Goal: Transaction & Acquisition: Download file/media

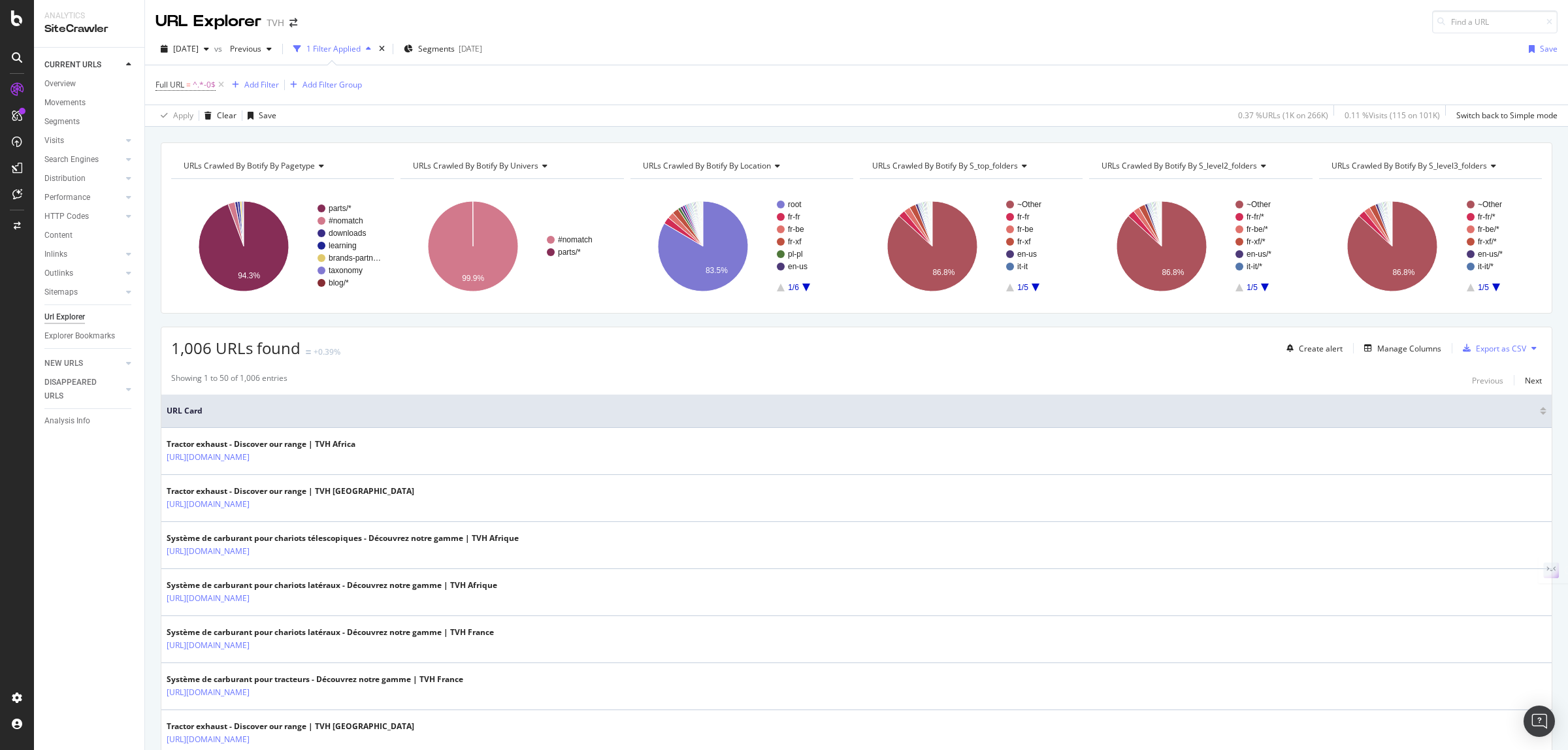
click at [336, 47] on div "1 Filter Applied" at bounding box center [334, 48] width 55 height 11
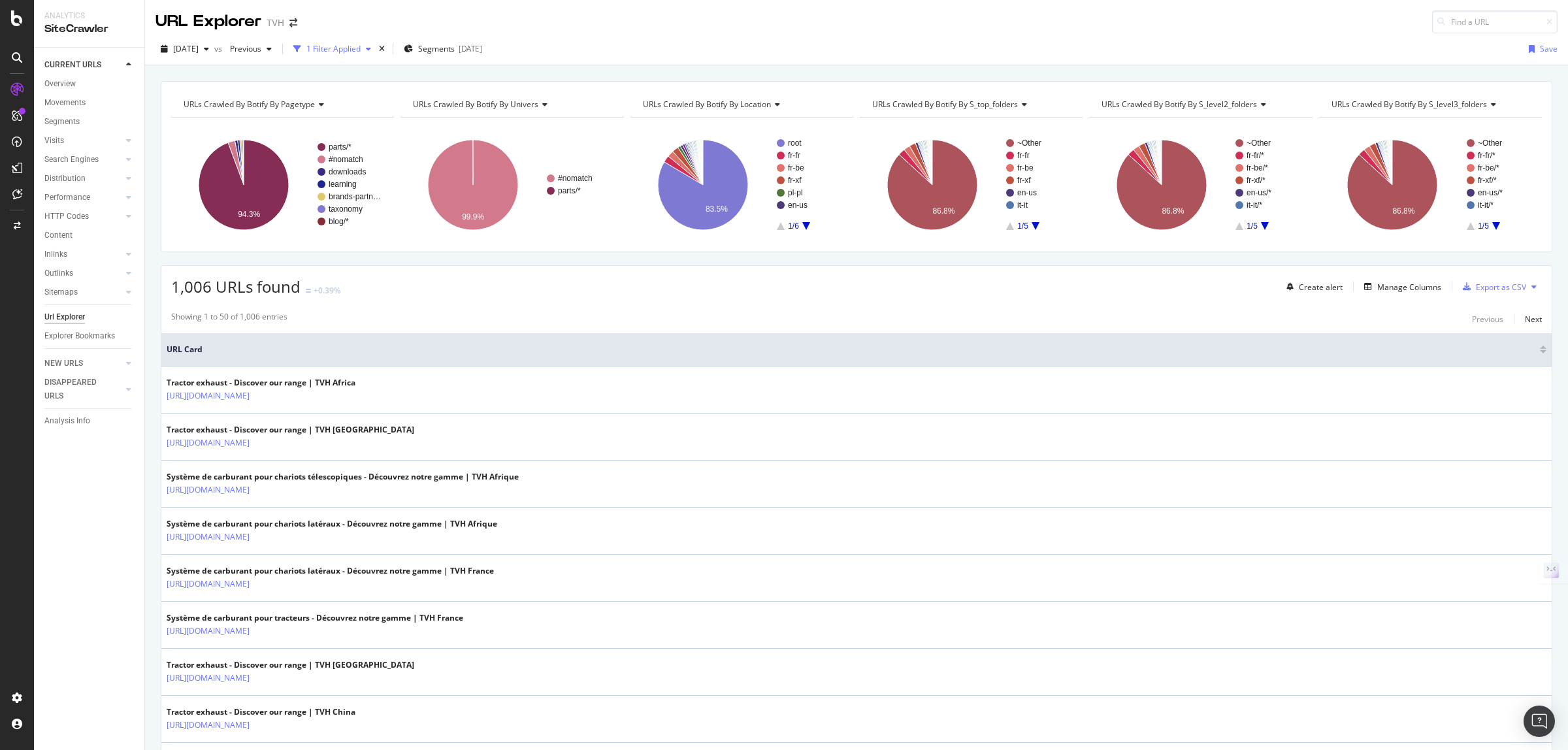
click at [336, 47] on div "1 Filter Applied" at bounding box center [334, 48] width 55 height 11
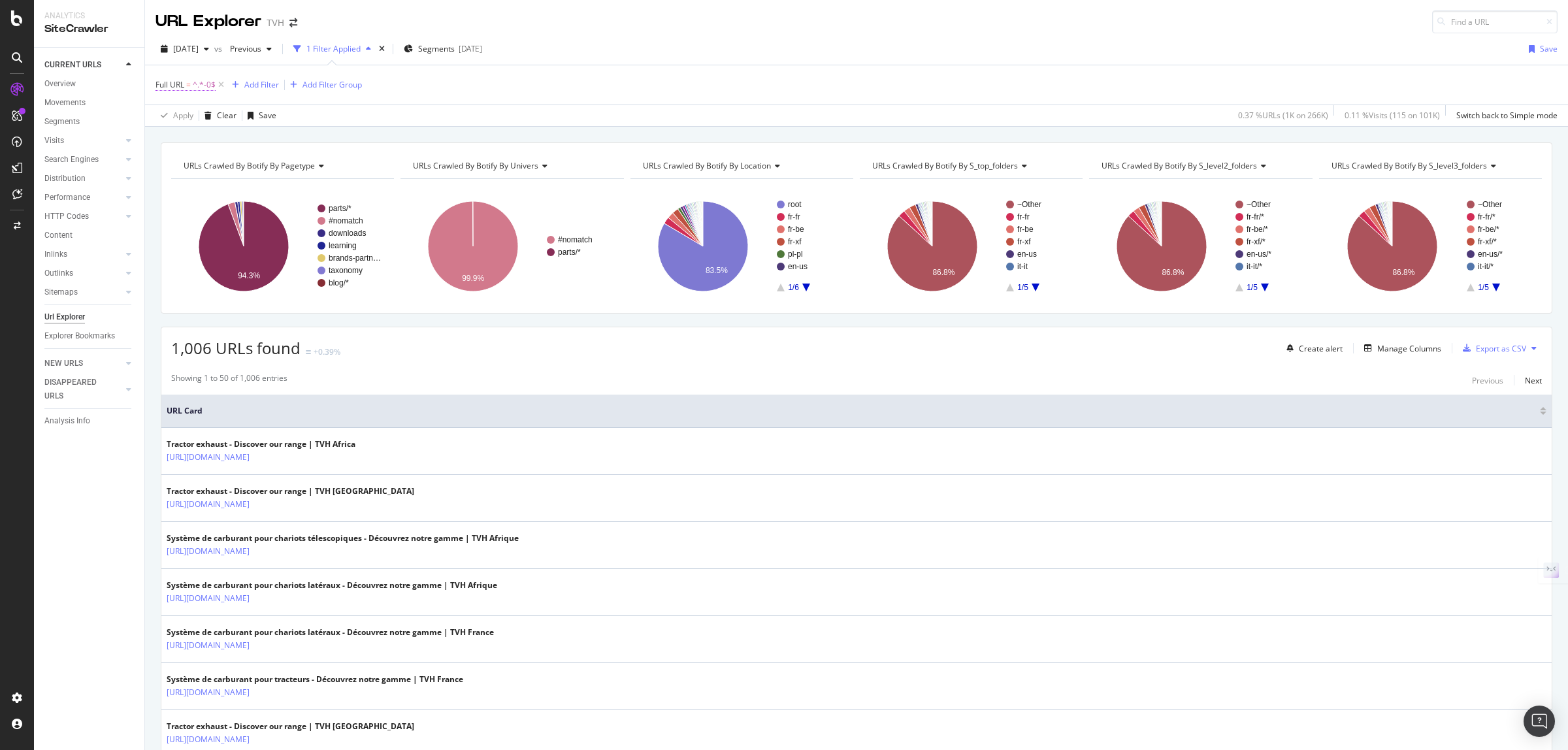
click at [170, 87] on span "Full URL" at bounding box center [170, 85] width 29 height 11
click at [405, 115] on div "Apply Clear Save 0.37 % URLs ( 1K on 266K ) 0.11 % Visits ( 115 on 101K ) Switc…" at bounding box center [857, 115] width 1423 height 22
click at [1386, 350] on div "Manage Columns" at bounding box center [1409, 348] width 64 height 11
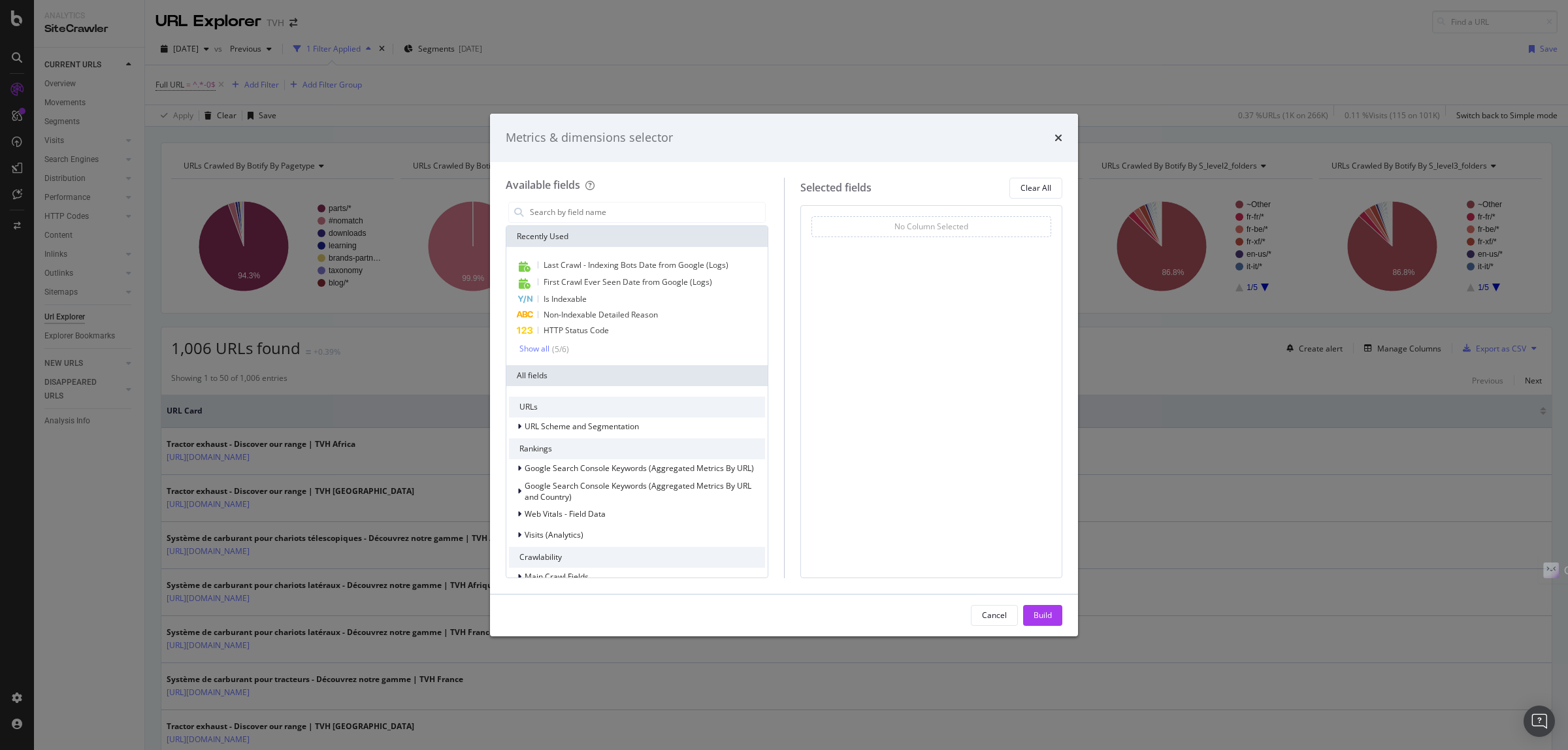
click at [659, 41] on div "Metrics & dimensions selector Available fields Recently Used Last Crawl - Index…" at bounding box center [784, 375] width 1568 height 750
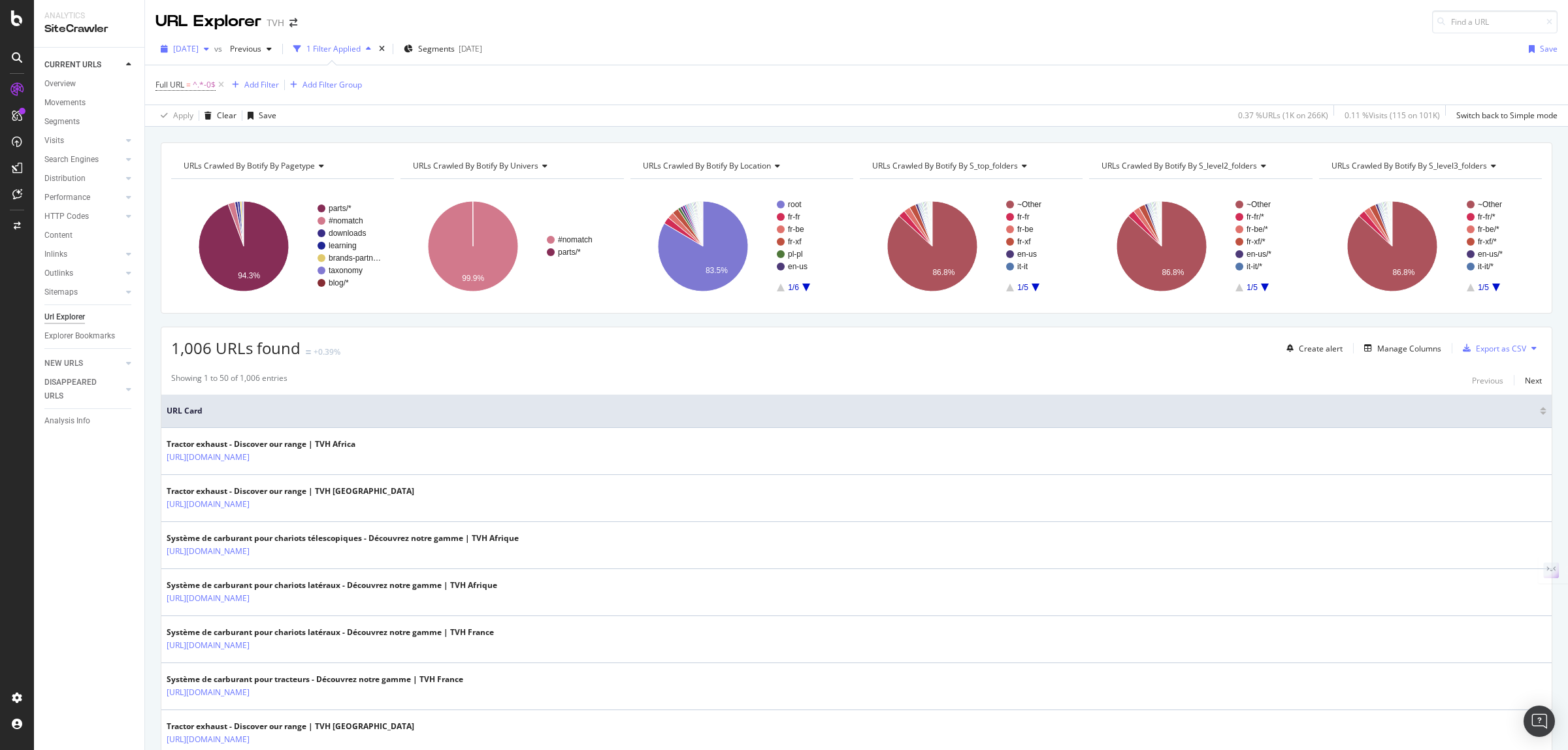
click at [199, 51] on span "[DATE]" at bounding box center [185, 48] width 25 height 11
click at [586, 46] on div "[DATE] vs Previous 1 Filter Applied Segments [DATE] Save" at bounding box center [857, 51] width 1423 height 26
click at [1377, 353] on div "Manage Columns" at bounding box center [1409, 348] width 64 height 11
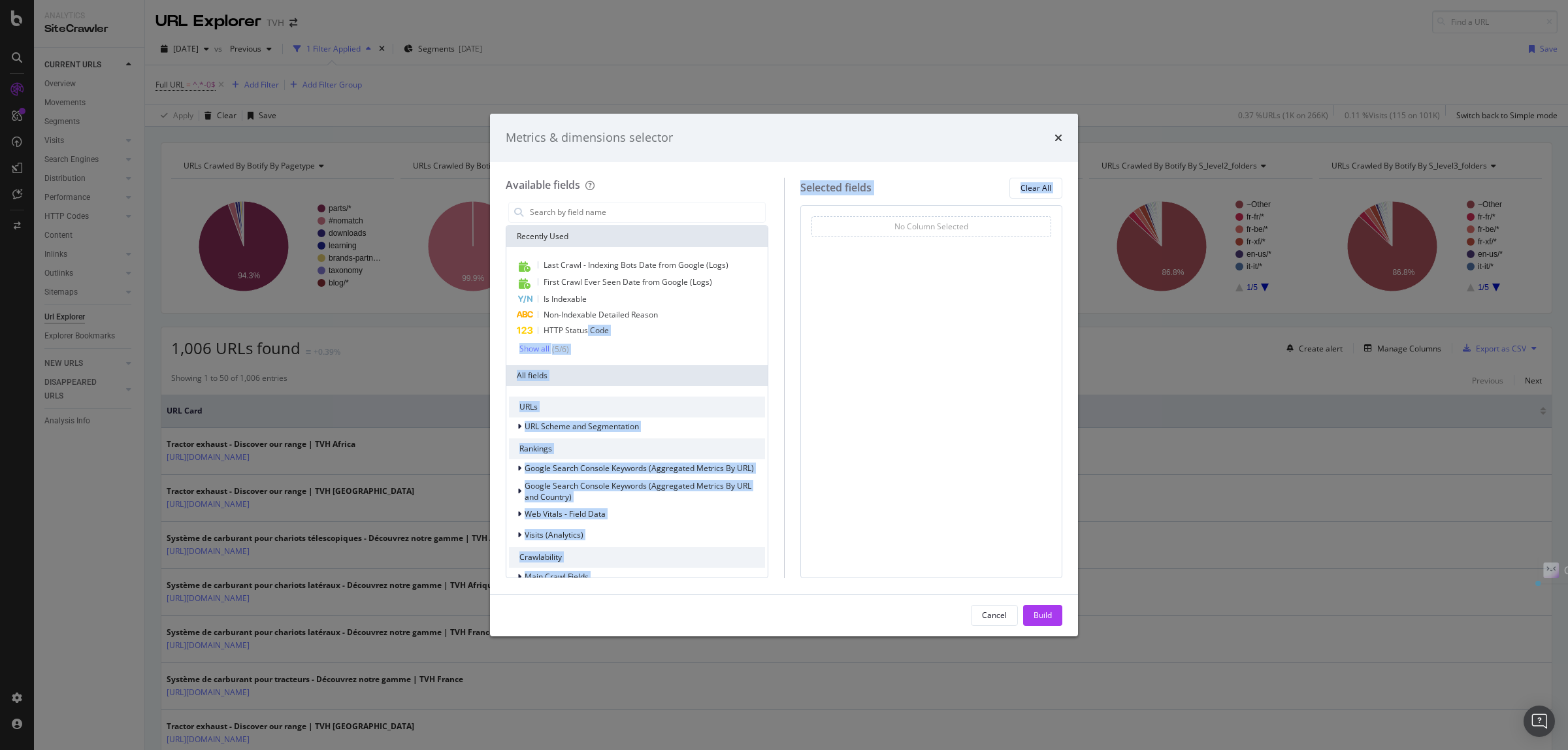
drag, startPoint x: 588, startPoint y: 329, endPoint x: 875, endPoint y: 233, distance: 302.6
click at [875, 233] on div "Available fields Recently Used Last Crawl - Indexing Bots Date from Google (Log…" at bounding box center [784, 378] width 556 height 401
click at [875, 233] on div "No Column Selected" at bounding box center [932, 226] width 241 height 21
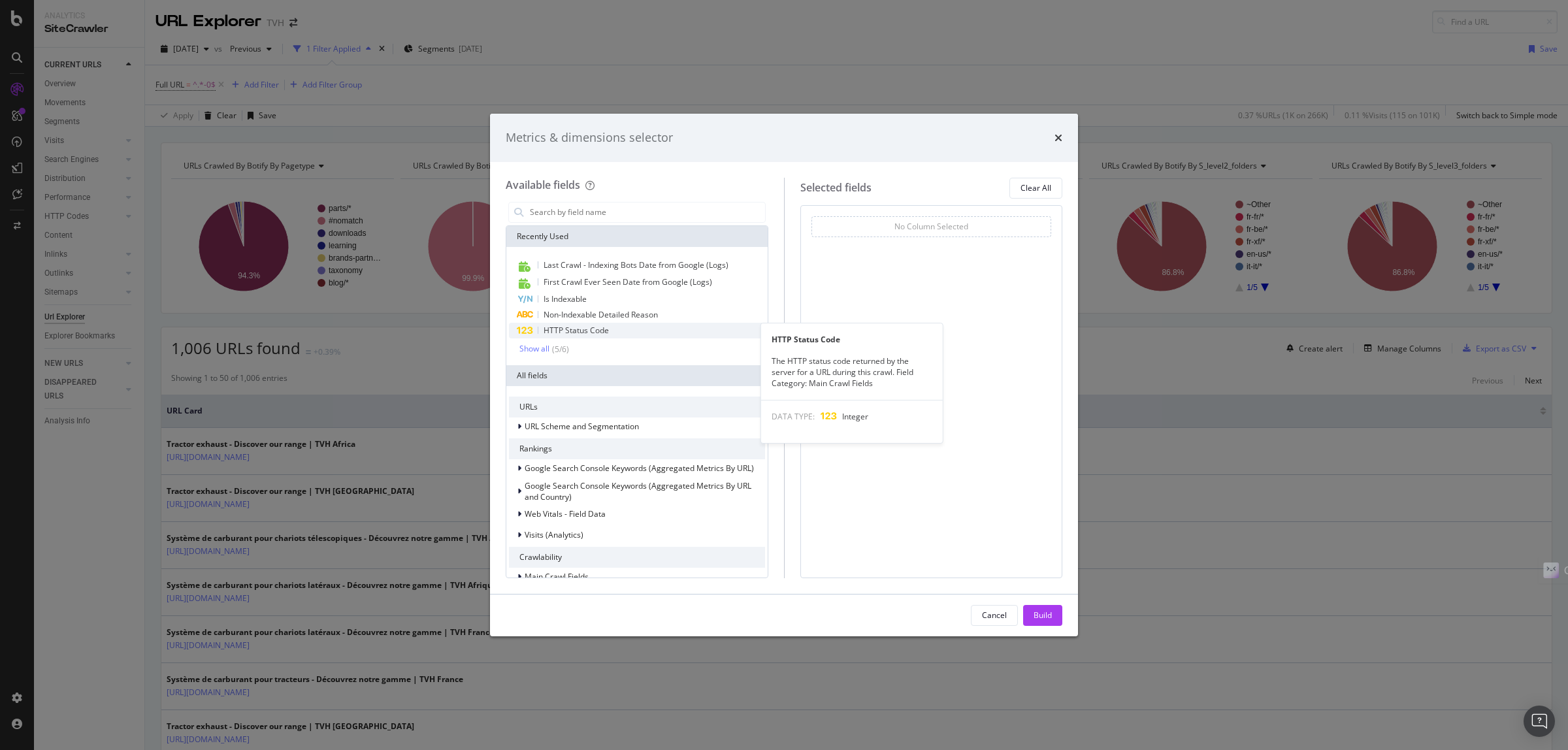
click at [573, 329] on span "HTTP Status Code" at bounding box center [576, 330] width 65 height 11
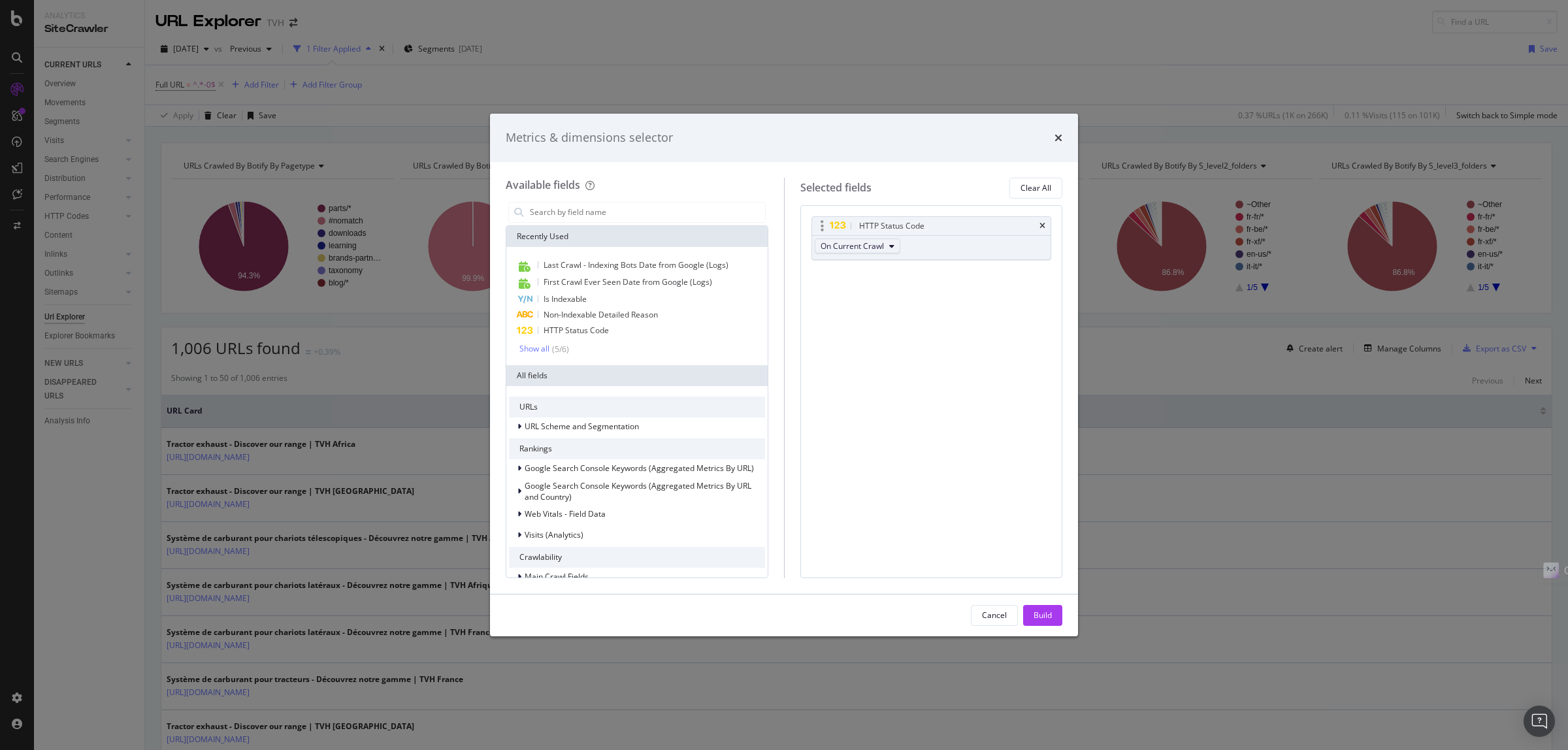
click at [831, 248] on span "On Current Crawl" at bounding box center [853, 246] width 64 height 11
click at [631, 276] on span "First Crawl Ever Seen Date from Google (Logs)" at bounding box center [627, 282] width 168 height 11
click at [631, 264] on span "Last Crawl - Indexing Bots Date from Google (Logs)" at bounding box center [635, 265] width 185 height 11
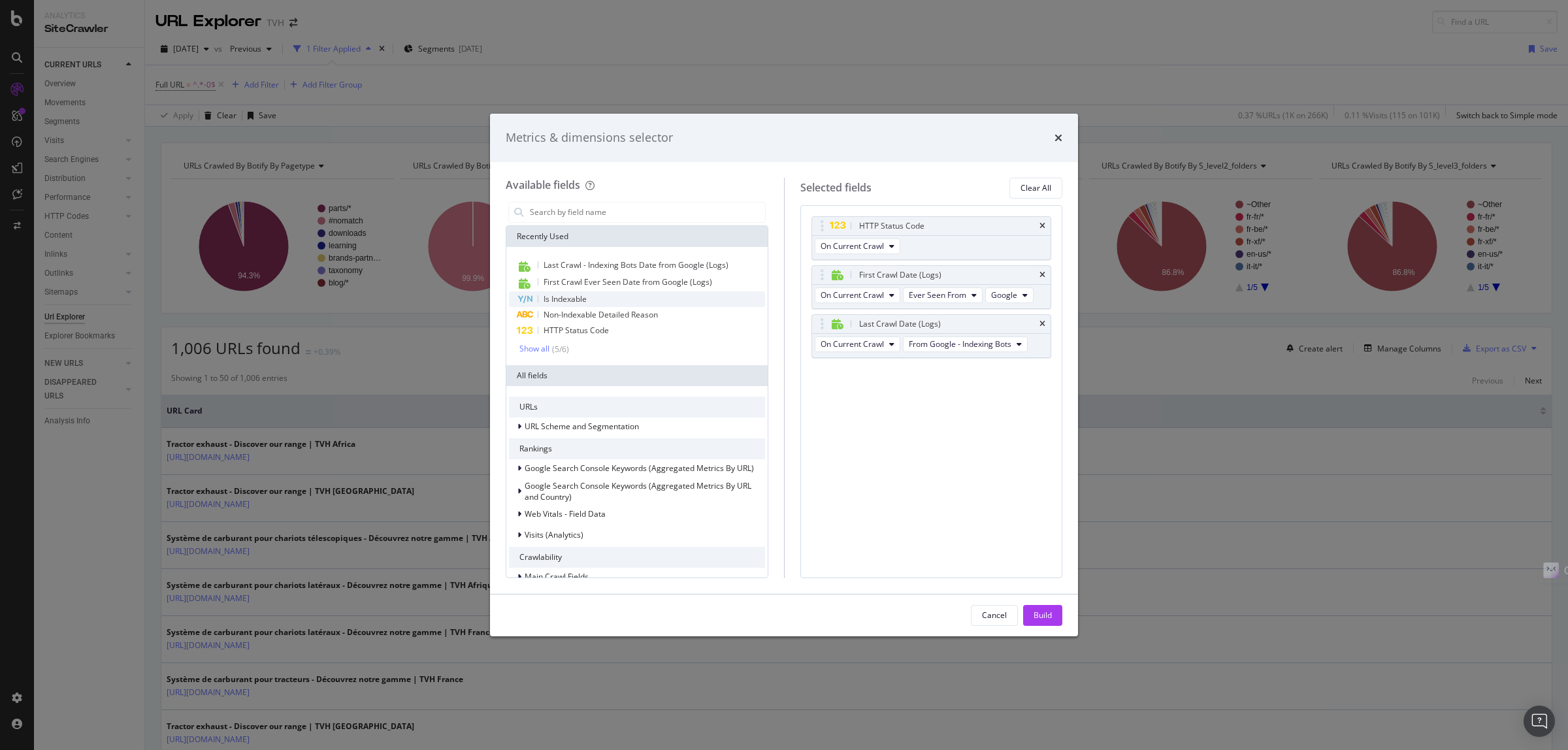
click at [578, 297] on span "Is Indexable" at bounding box center [564, 299] width 43 height 11
click at [554, 318] on span "Non-Indexable Detailed Reason" at bounding box center [601, 315] width 115 height 11
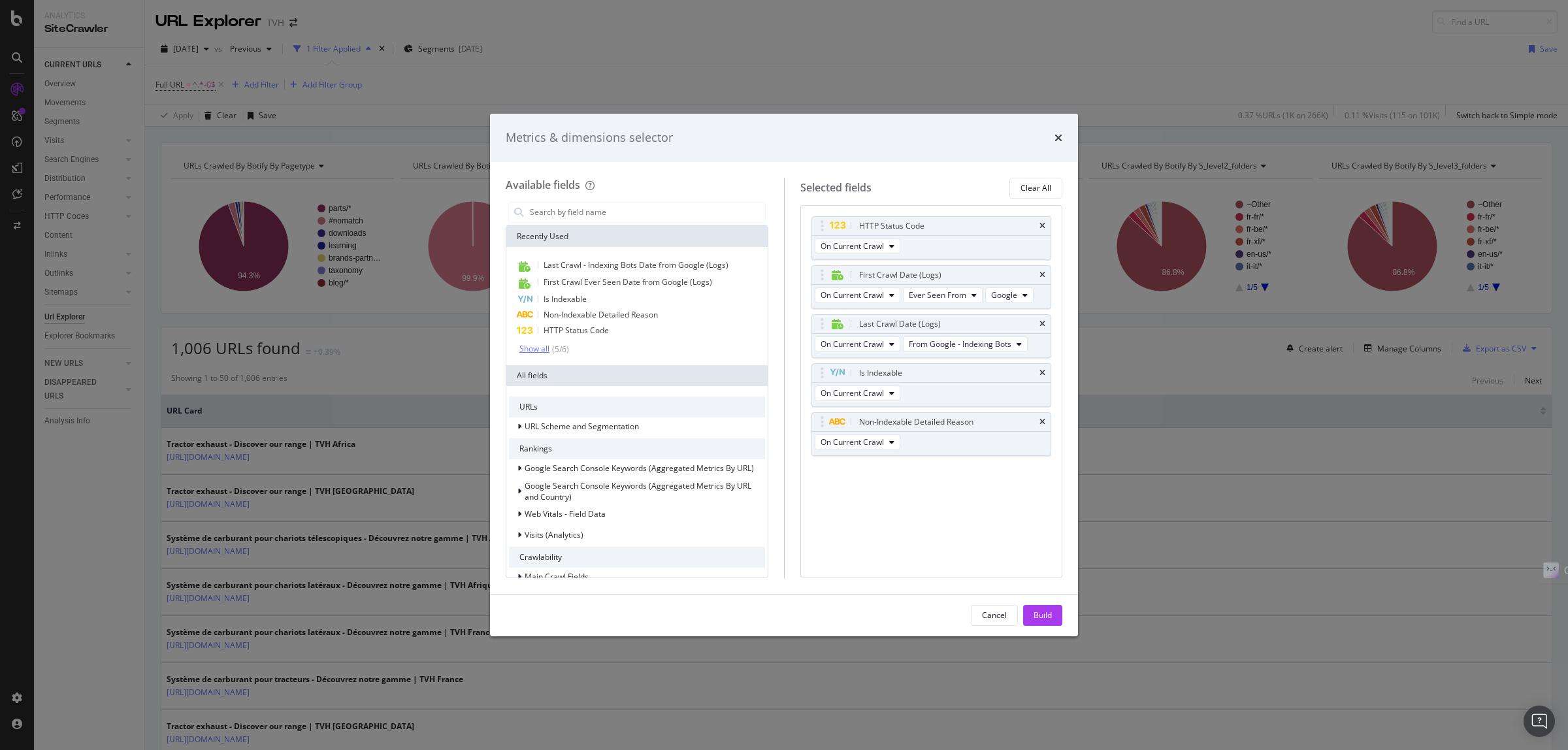
click at [535, 353] on div "Show all" at bounding box center [534, 349] width 30 height 9
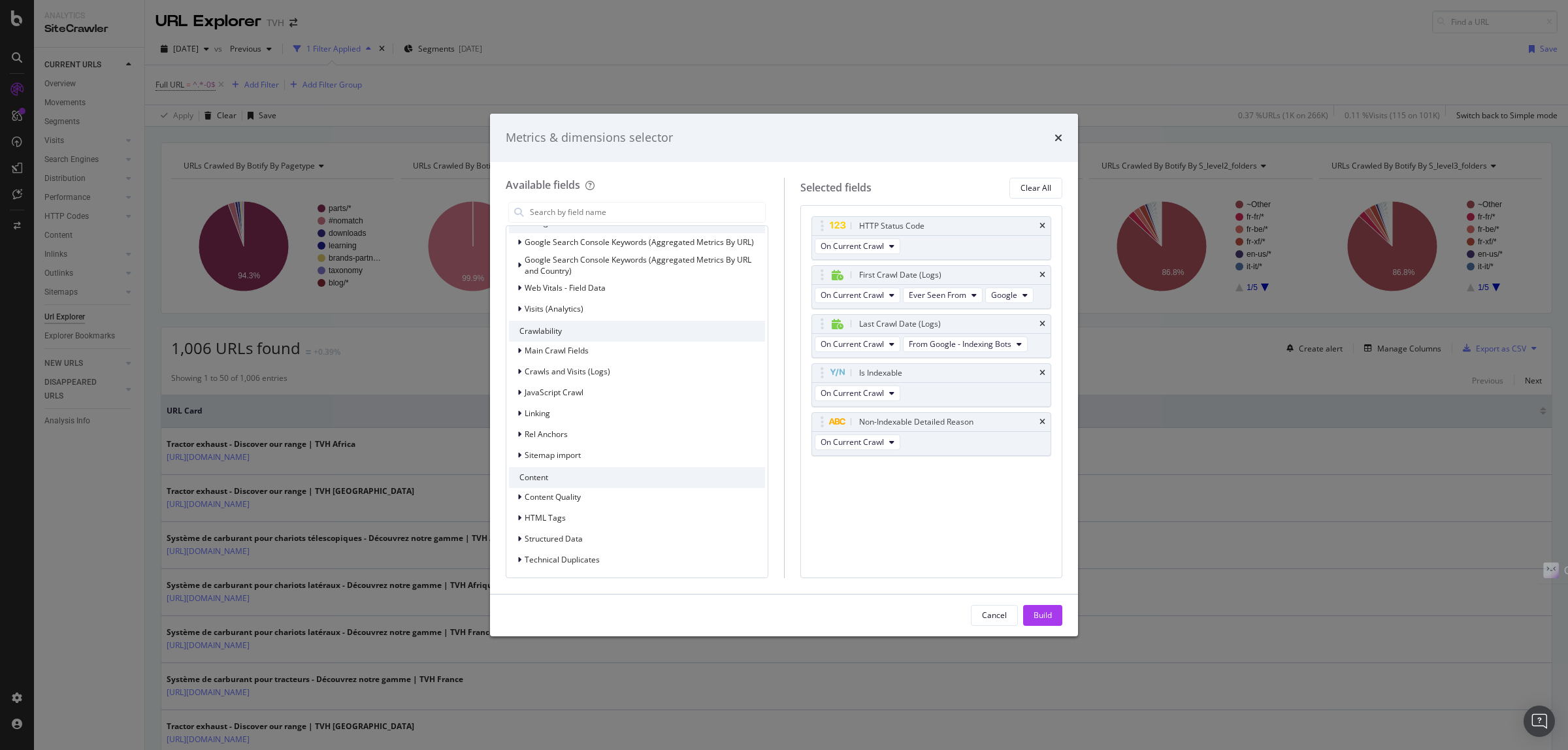
scroll to position [245, 0]
click at [1040, 618] on div "Build" at bounding box center [1043, 615] width 18 height 11
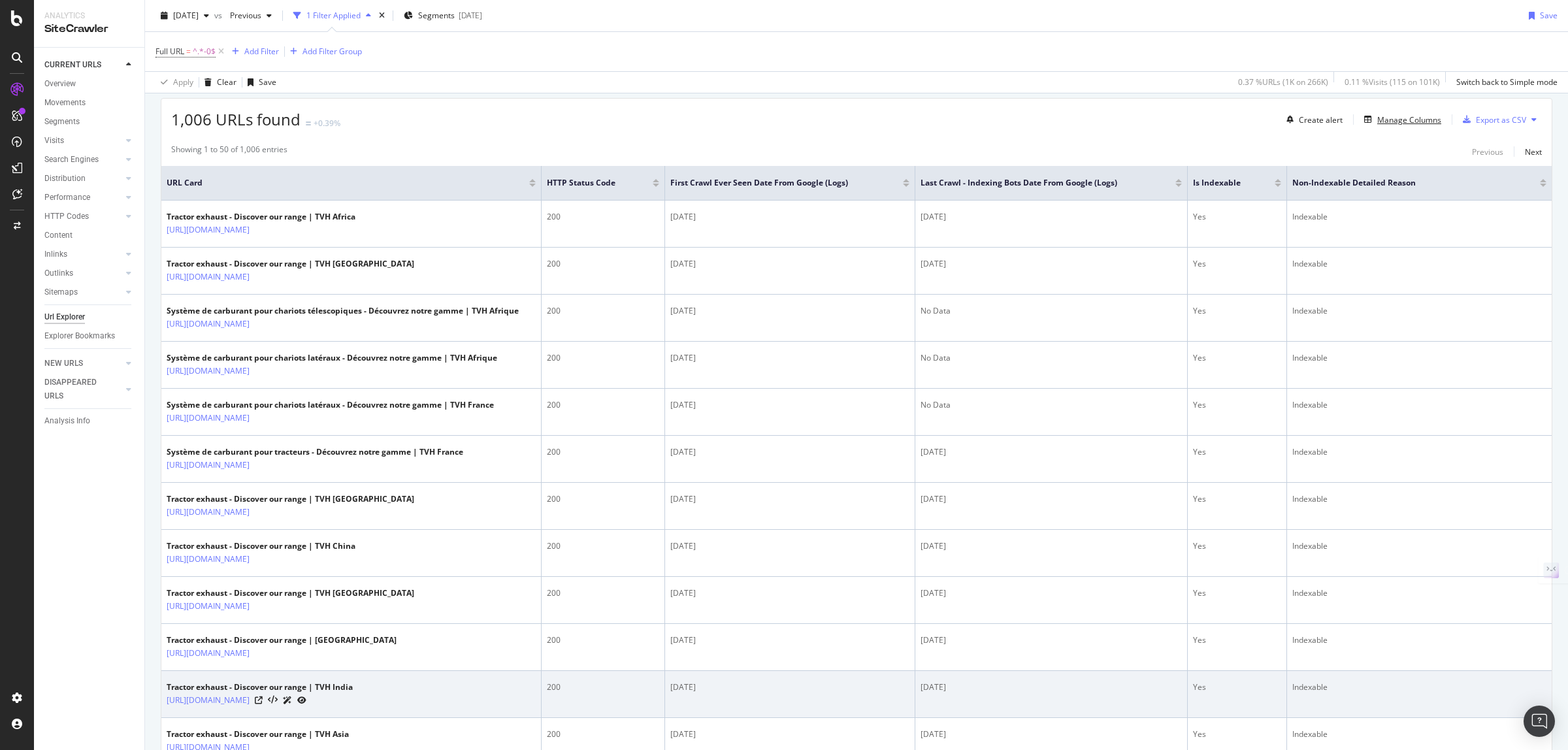
scroll to position [164, 0]
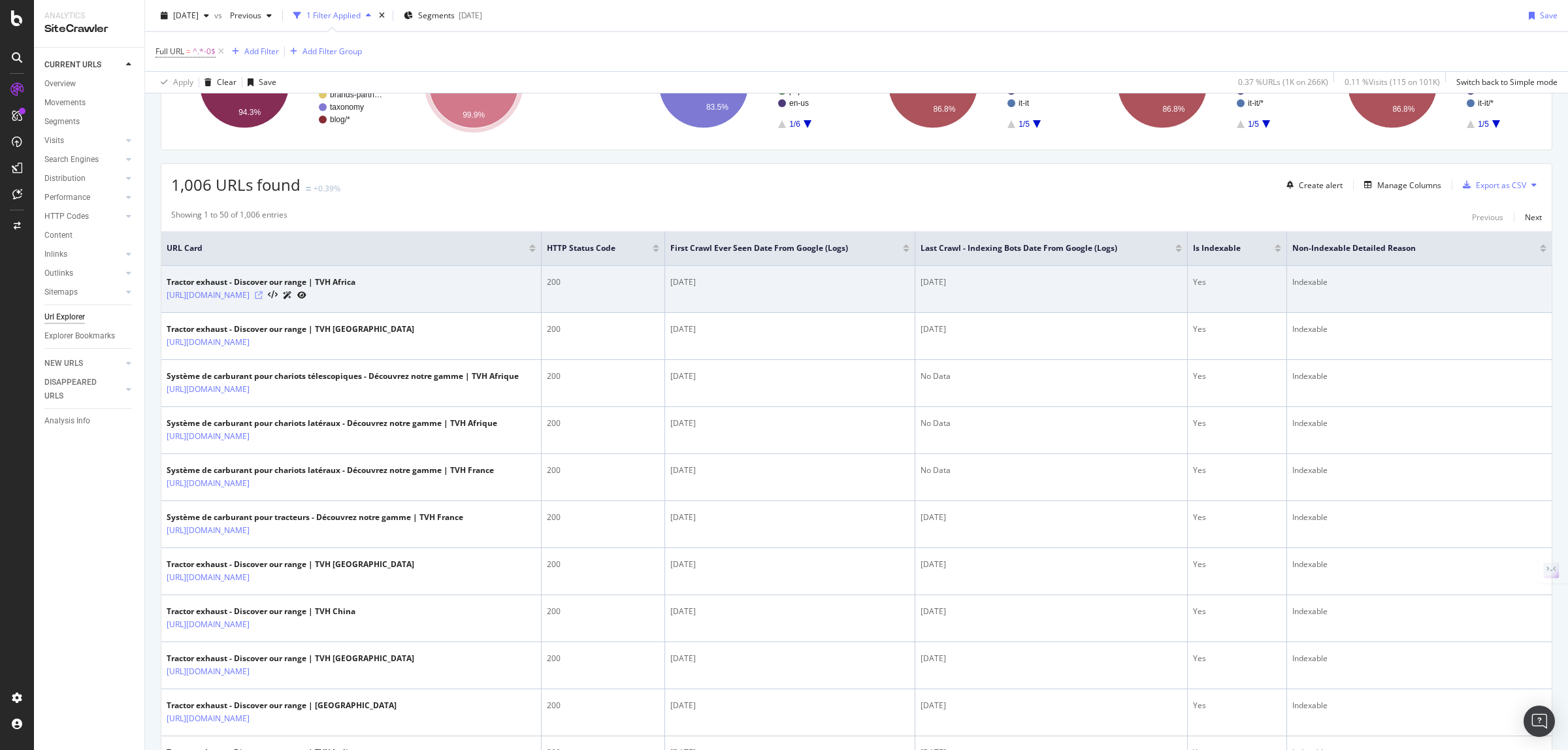
click at [263, 299] on icon at bounding box center [258, 295] width 8 height 8
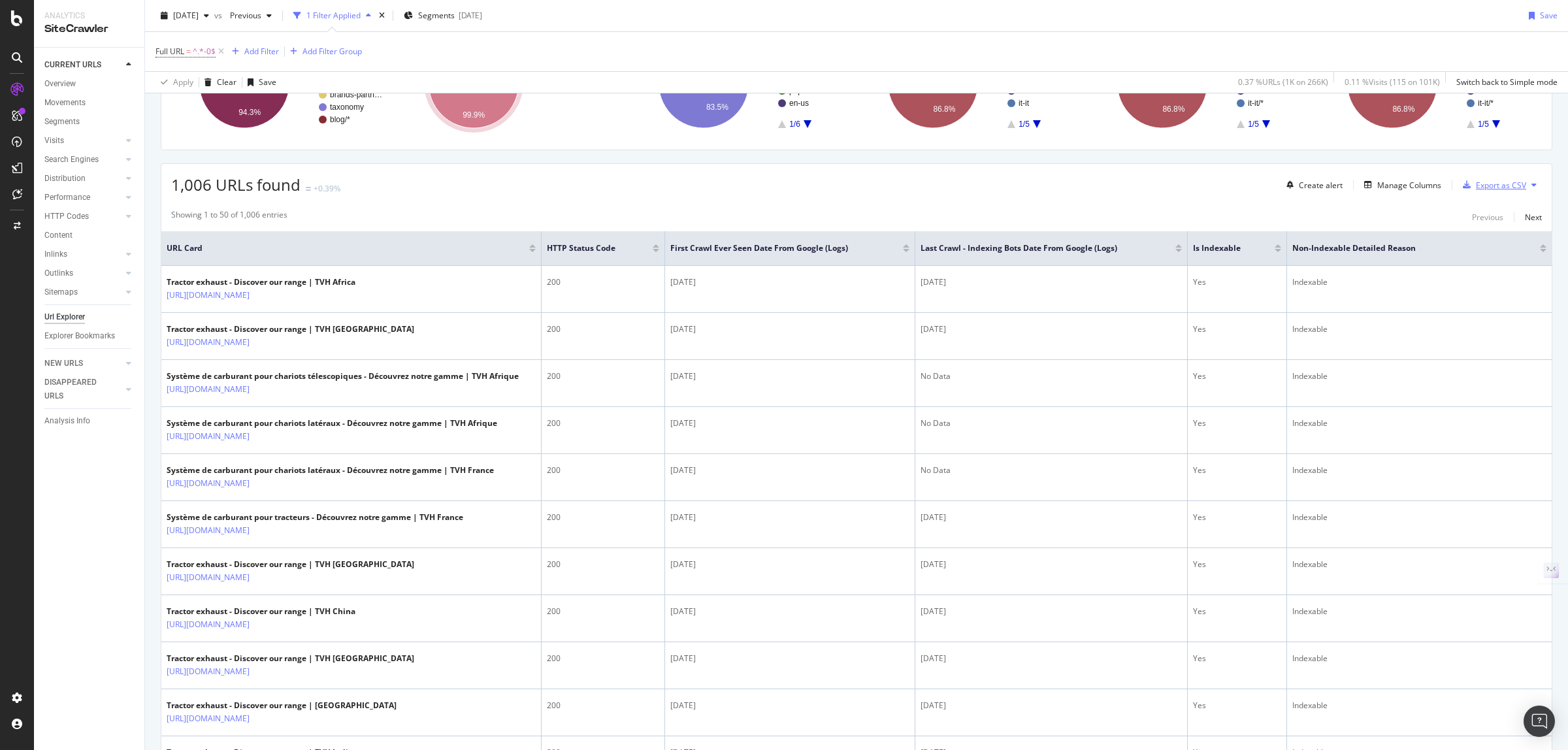
click at [1461, 186] on div "button" at bounding box center [1467, 185] width 18 height 8
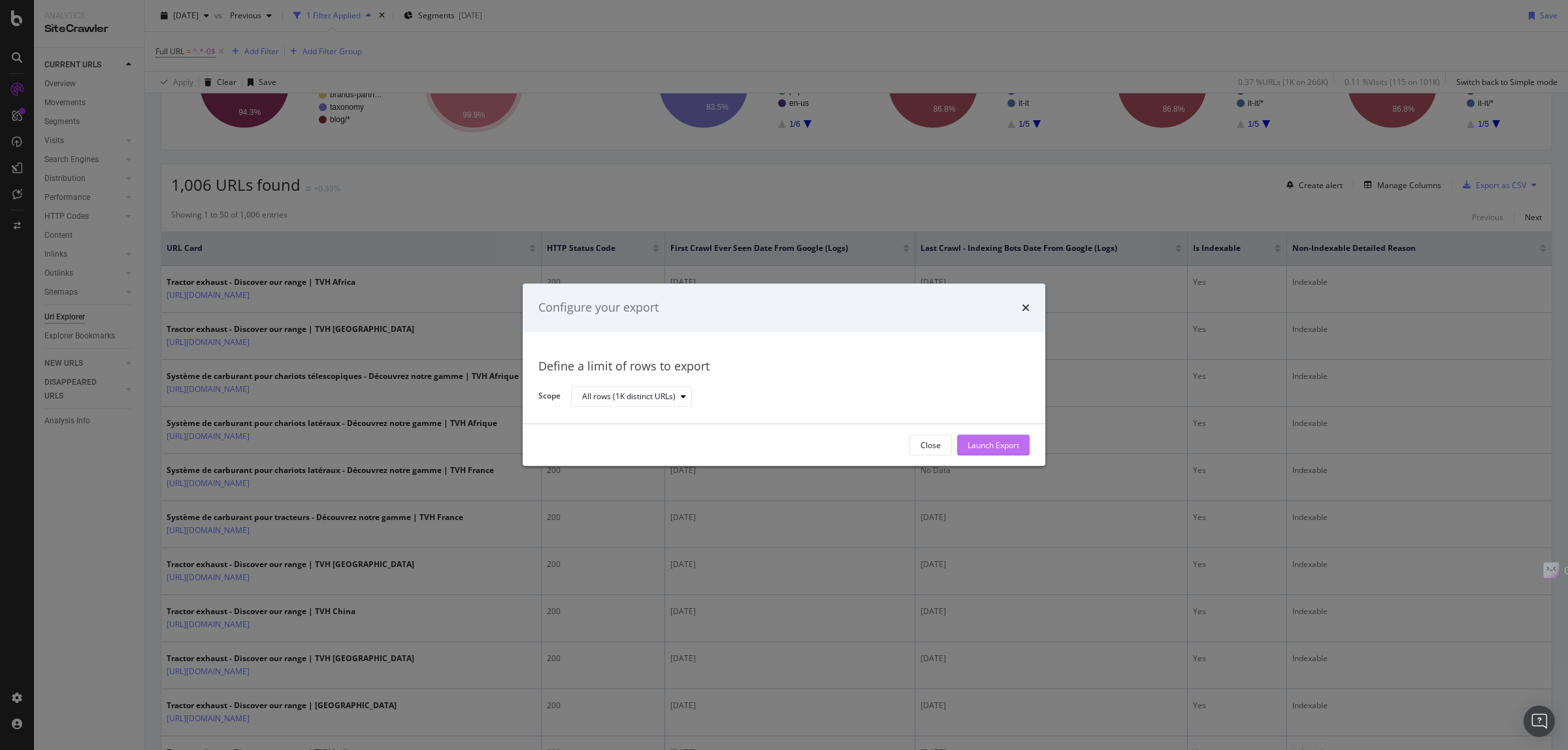
click at [981, 450] on div "Launch Export" at bounding box center [994, 445] width 52 height 11
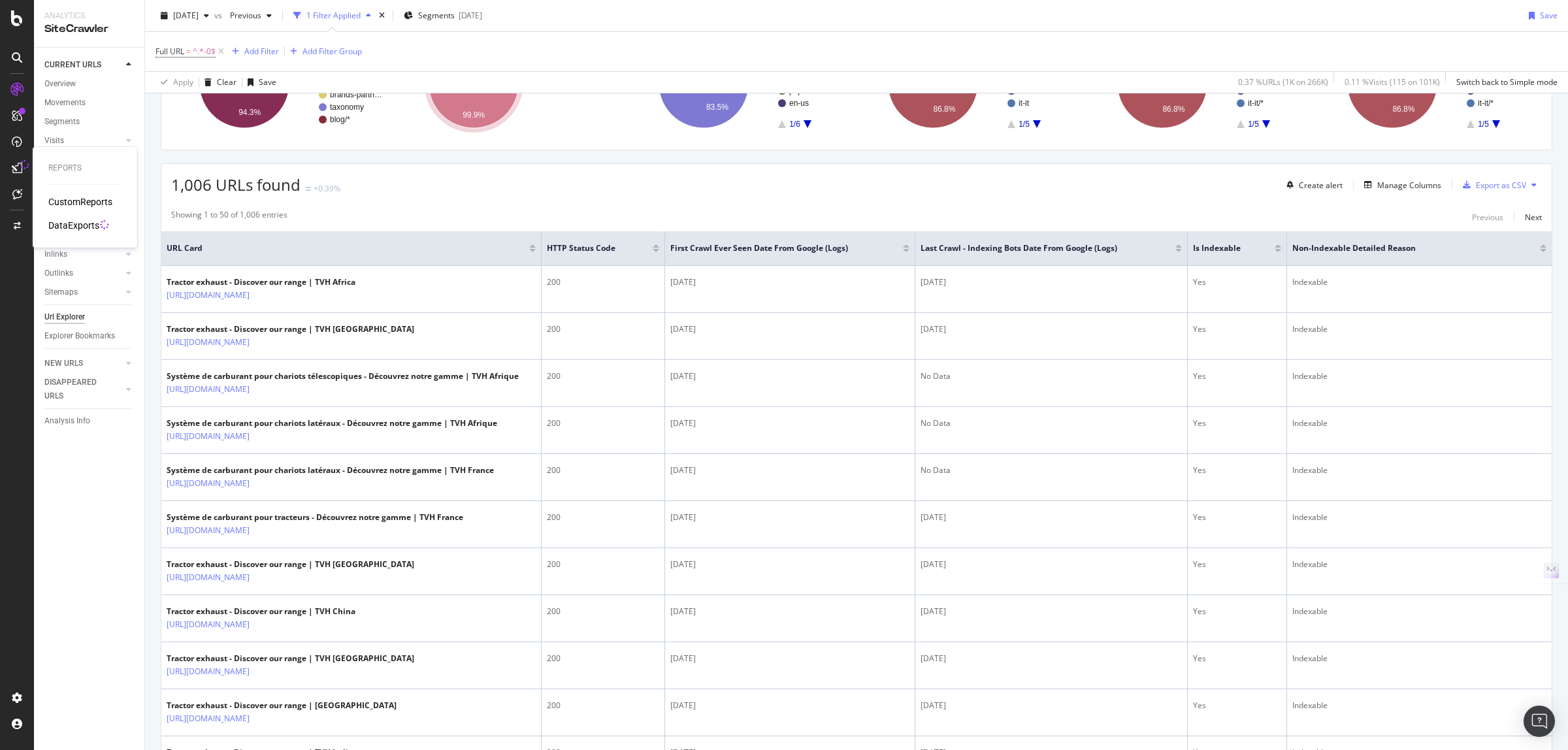
click at [70, 220] on div "DataExports" at bounding box center [74, 225] width 51 height 13
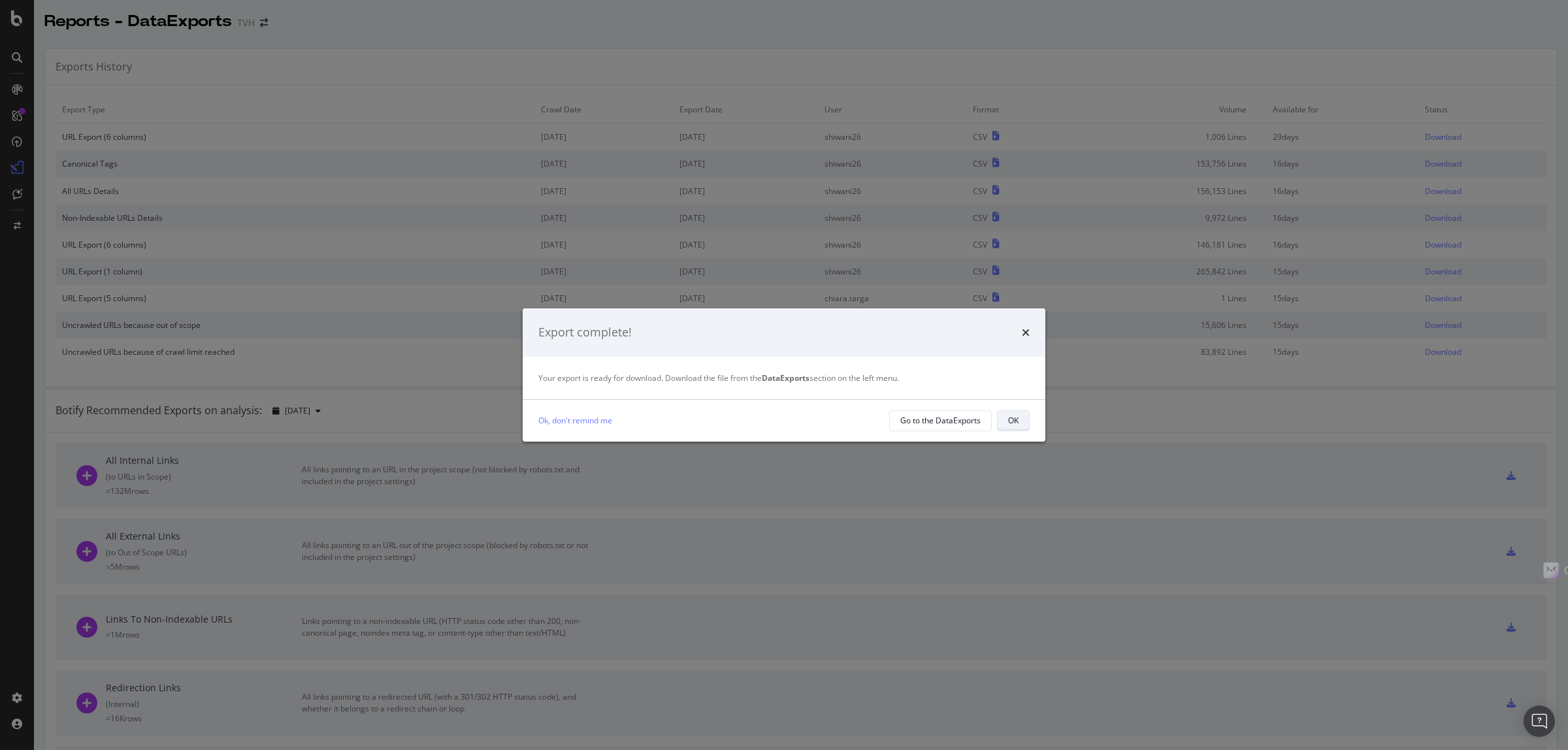
click at [1004, 415] on button "OK" at bounding box center [1014, 420] width 33 height 21
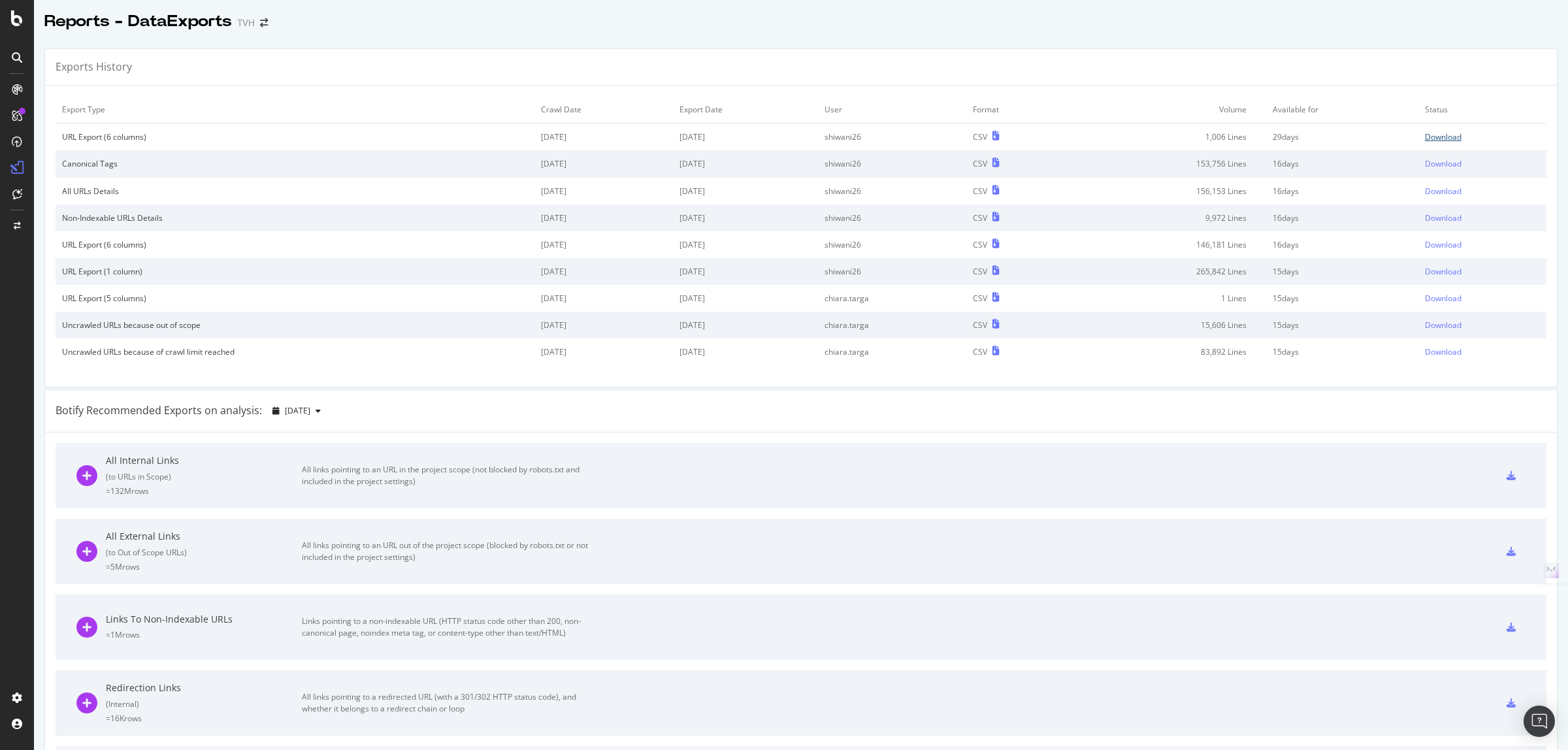
click at [1425, 135] on div "Download" at bounding box center [1443, 136] width 36 height 11
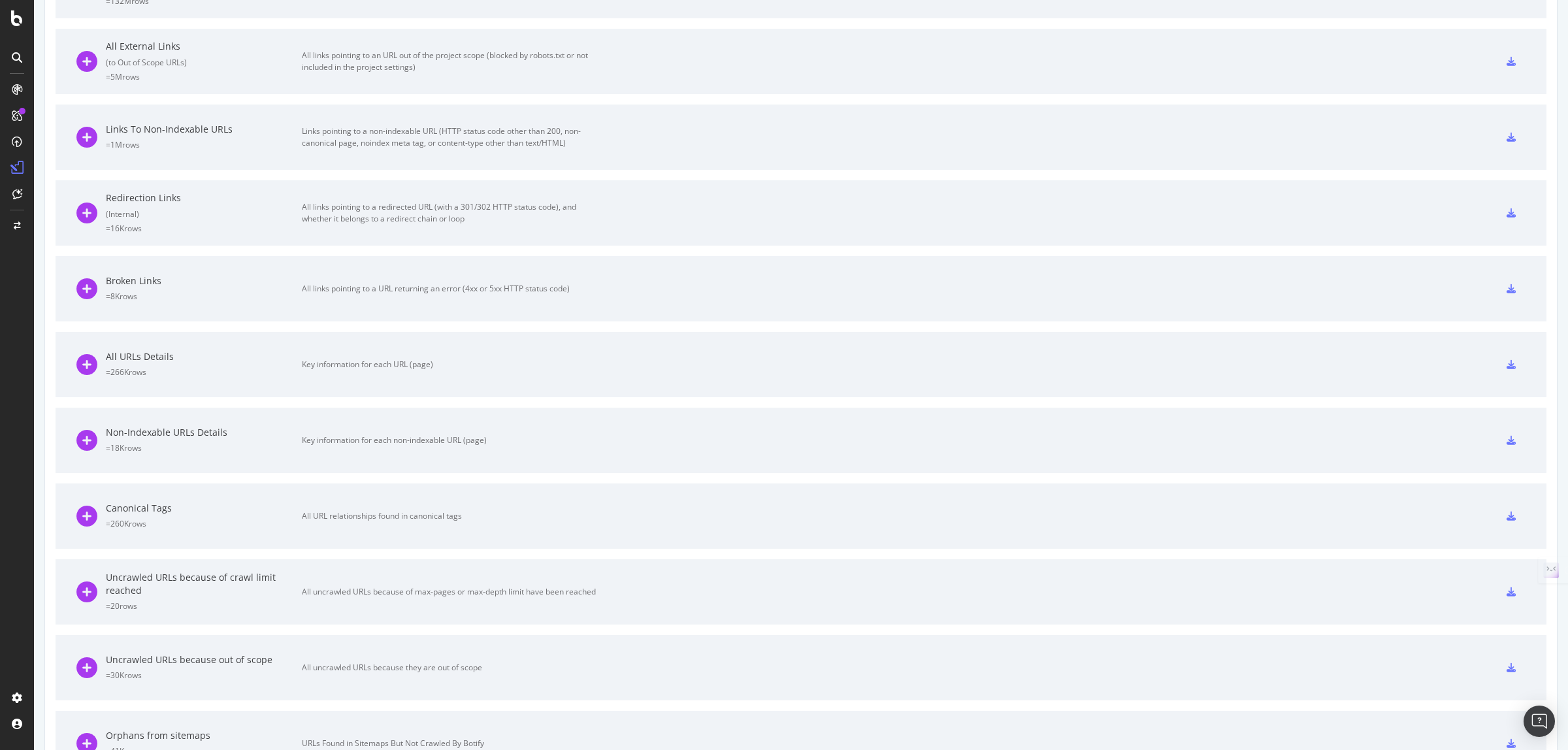
scroll to position [550, 0]
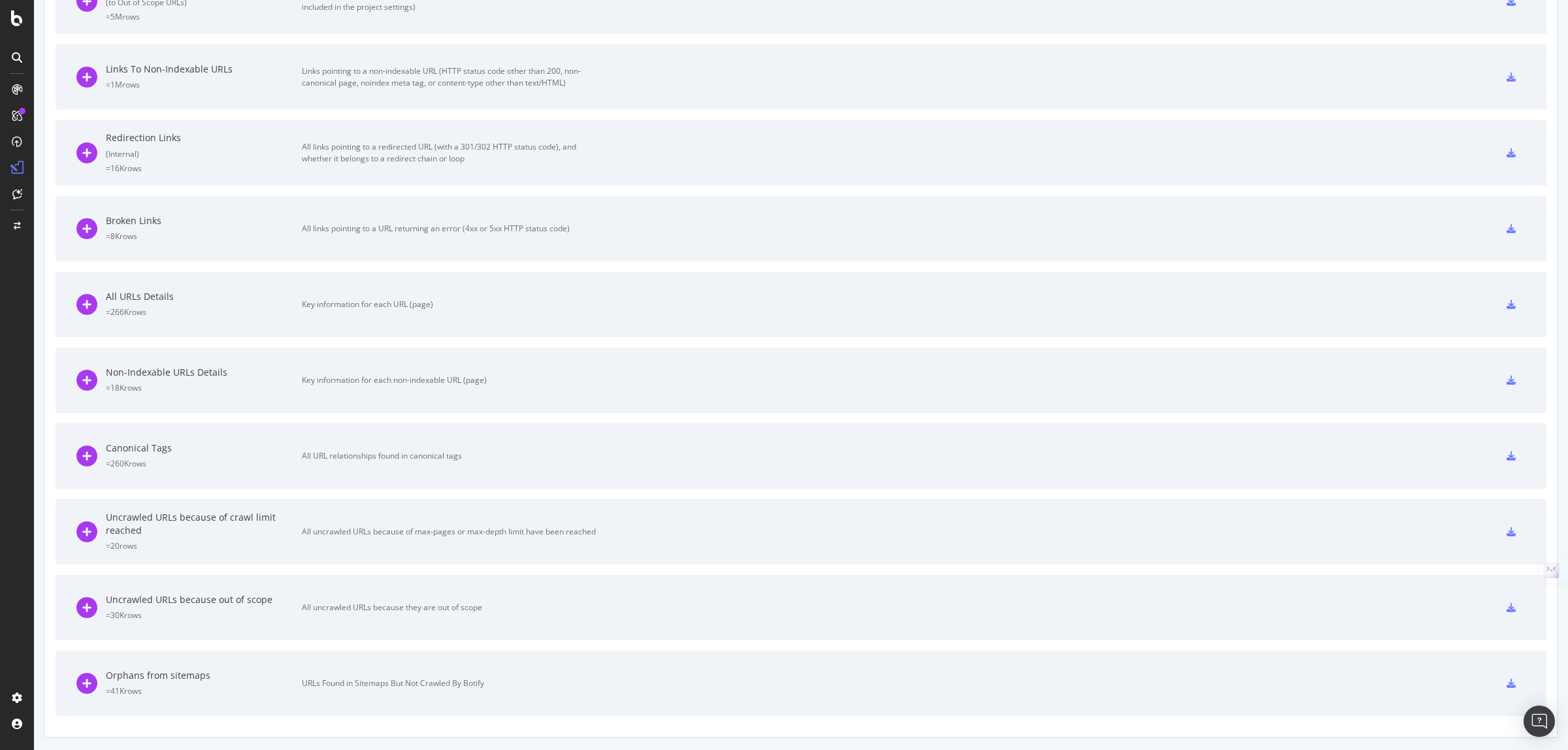
click at [158, 292] on div "All URLs Details" at bounding box center [204, 296] width 196 height 13
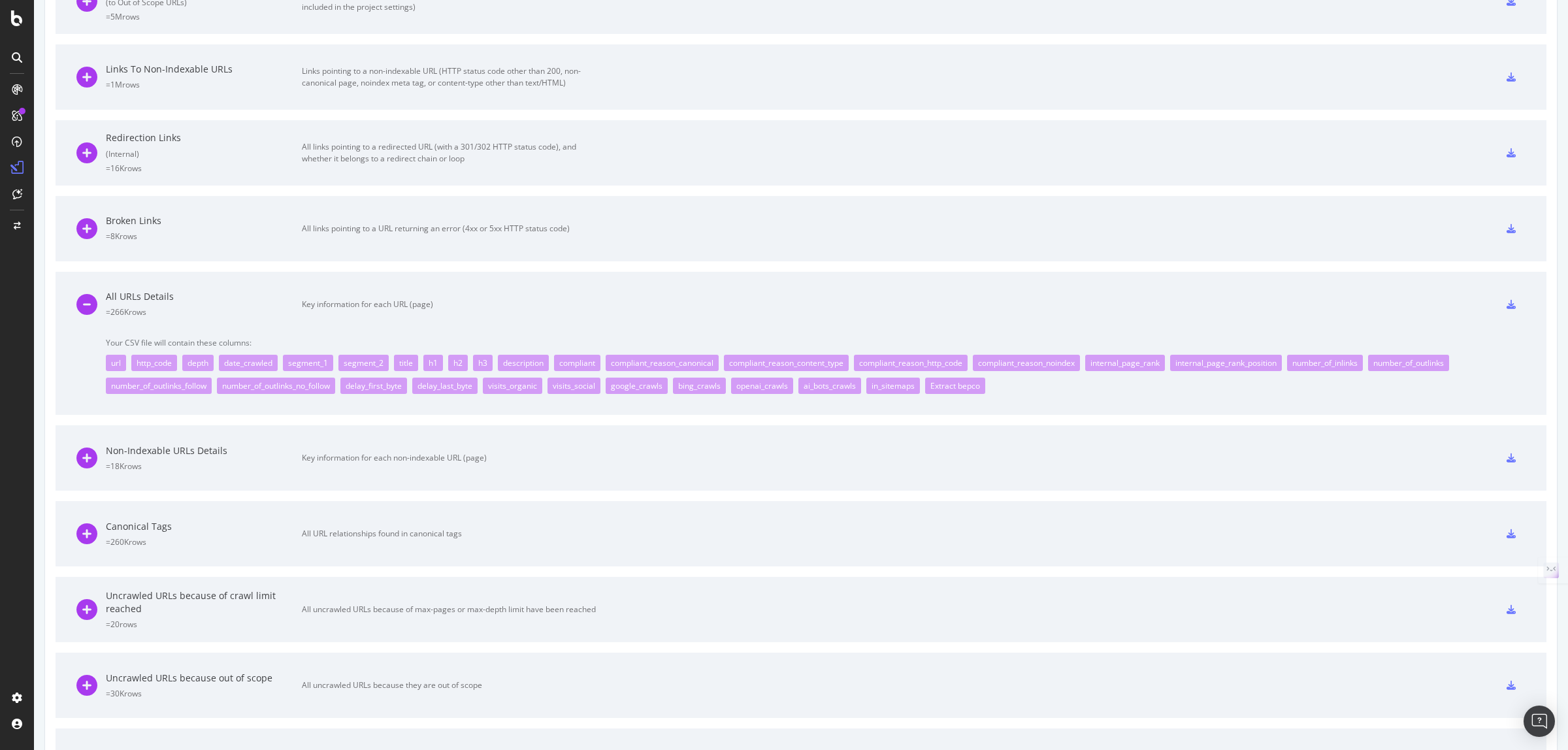
click at [1507, 301] on icon at bounding box center [1512, 305] width 9 height 9
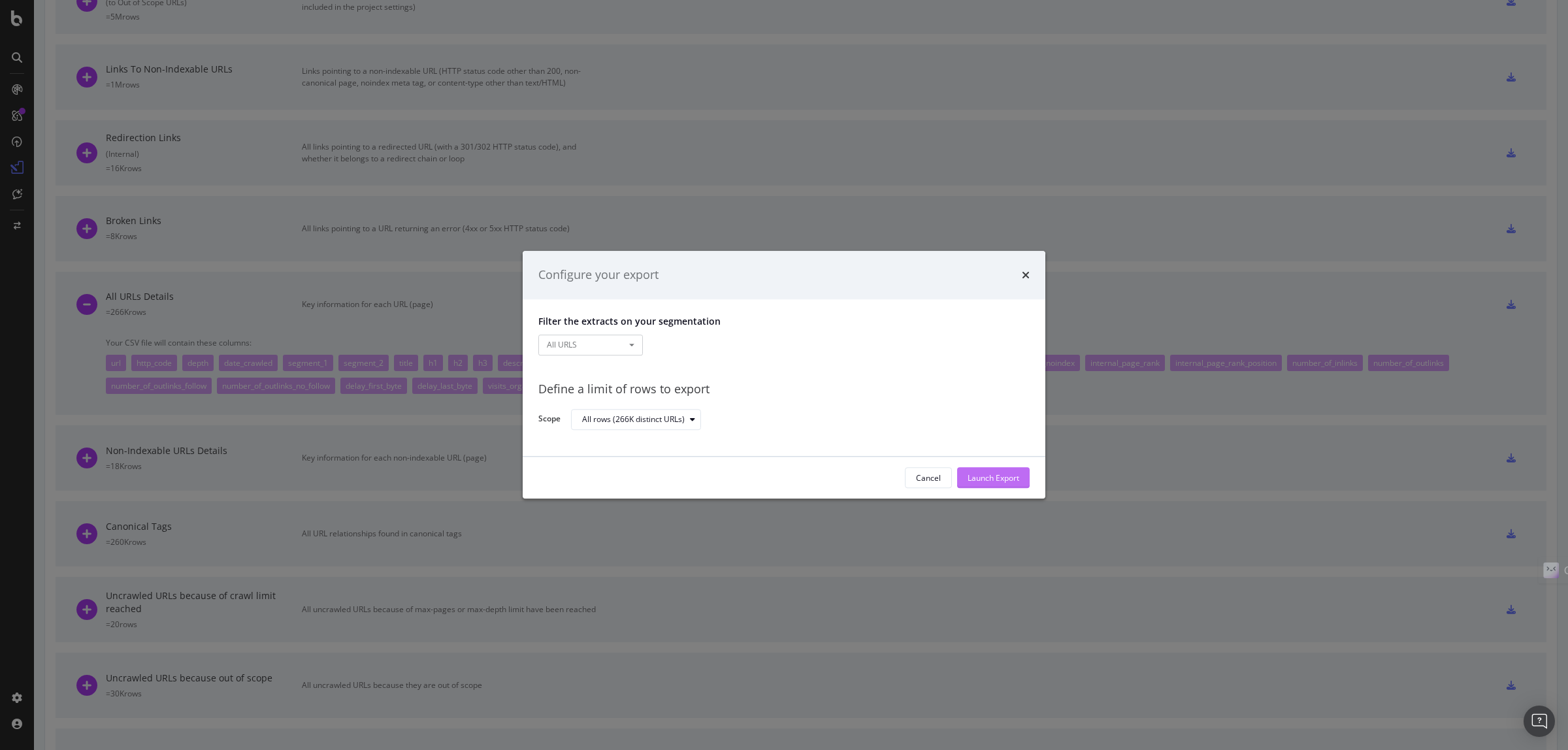
click at [974, 478] on div "Launch Export" at bounding box center [994, 478] width 52 height 11
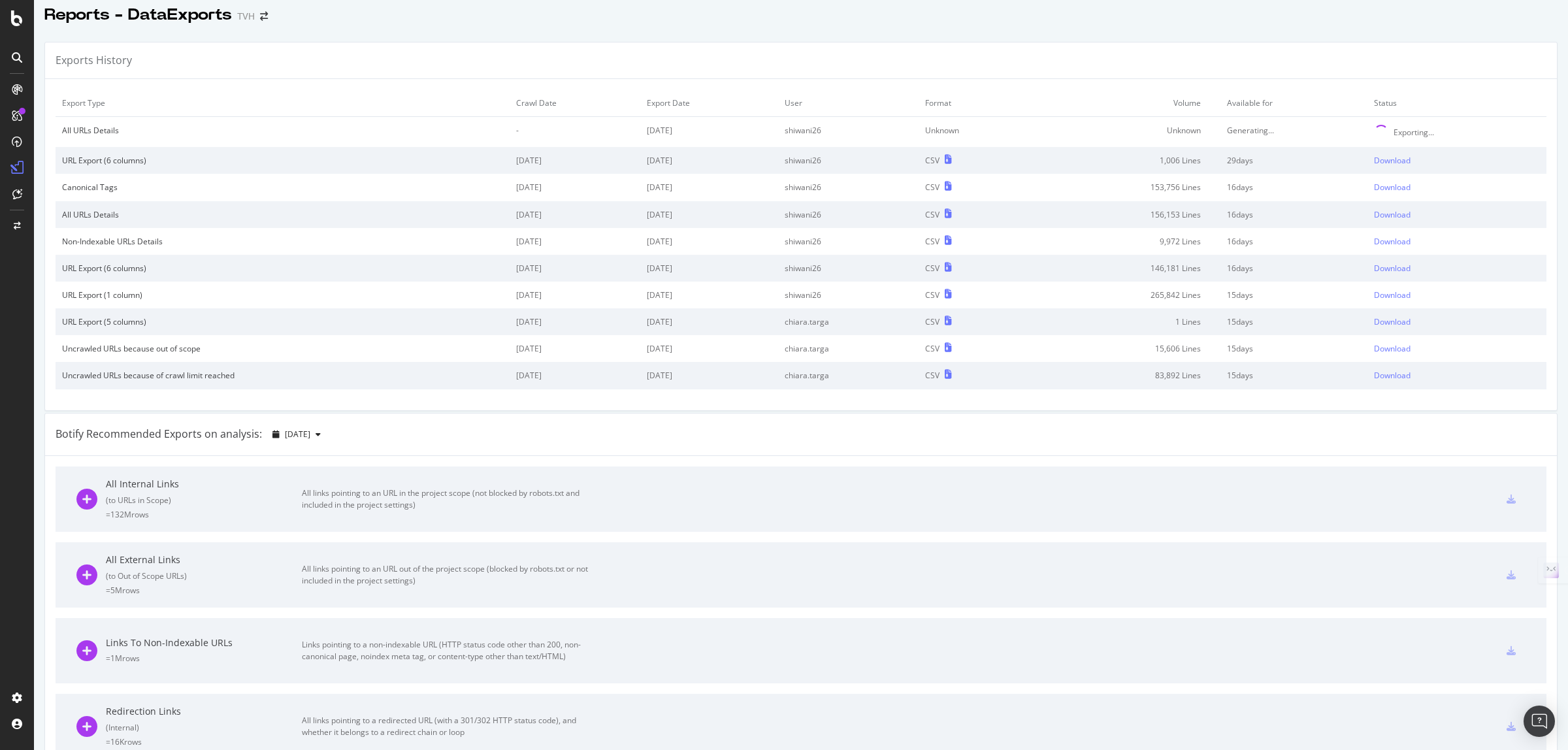
scroll to position [0, 0]
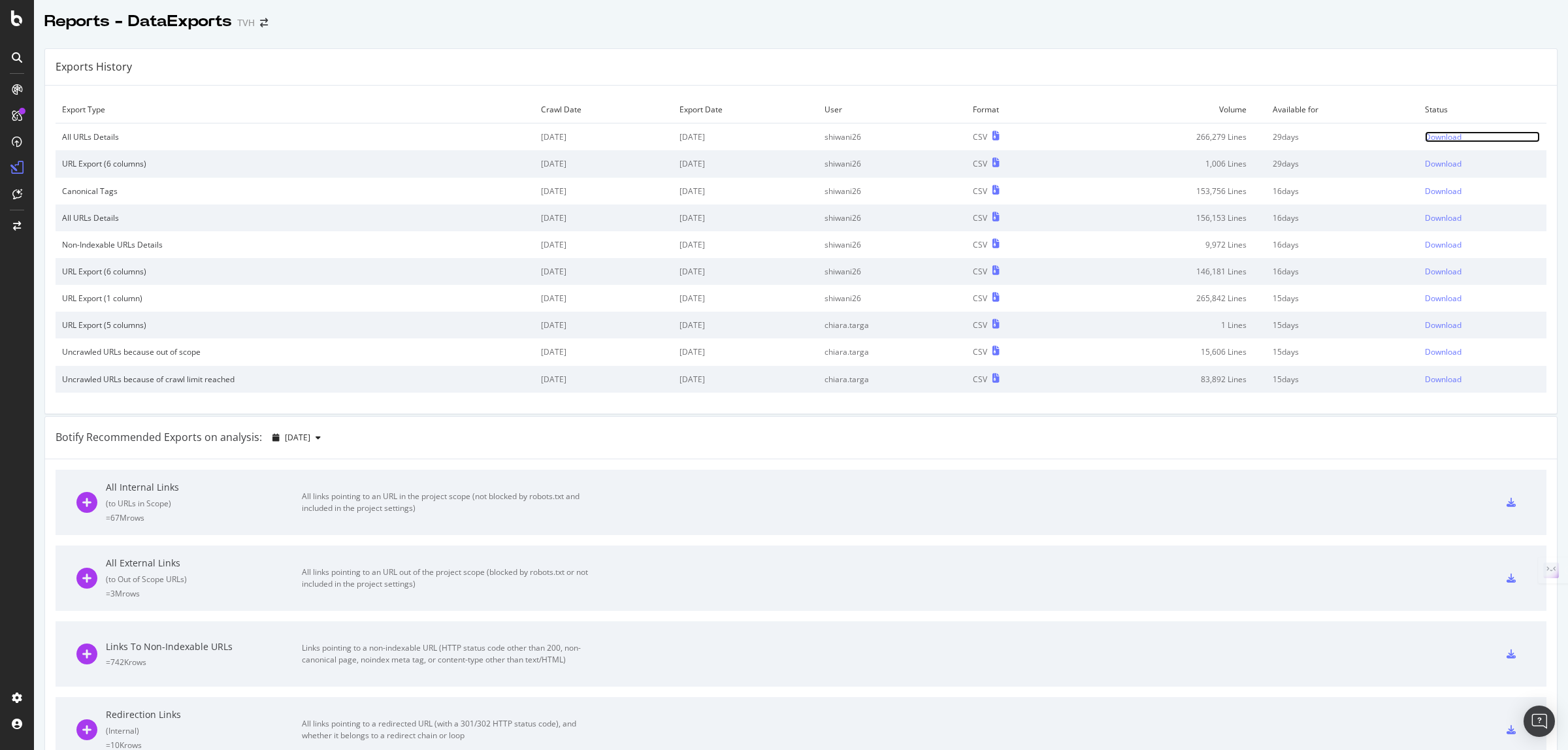
click at [1425, 135] on div "Download" at bounding box center [1443, 136] width 36 height 11
click at [12, 24] on icon at bounding box center [16, 18] width 12 height 15
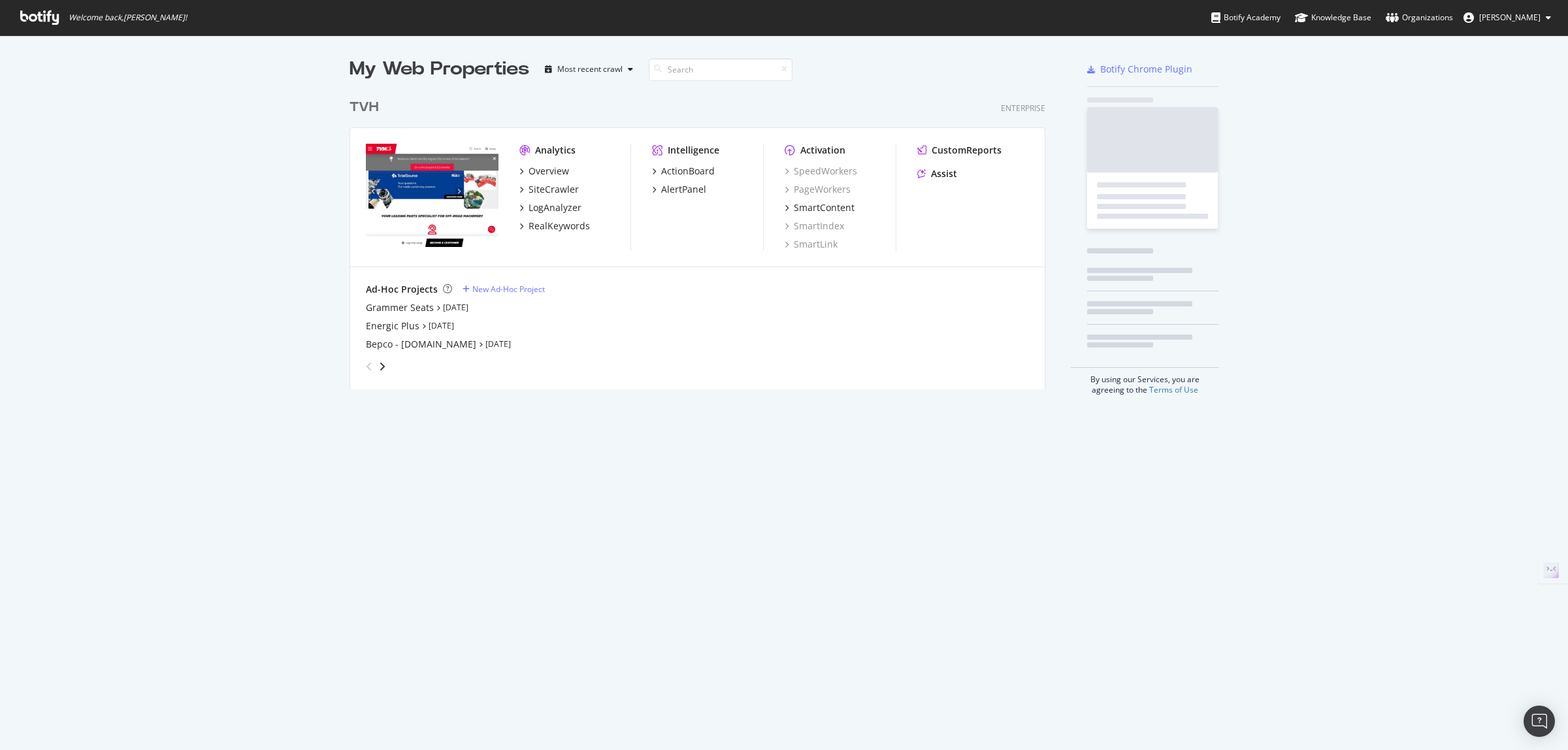
scroll to position [295, 694]
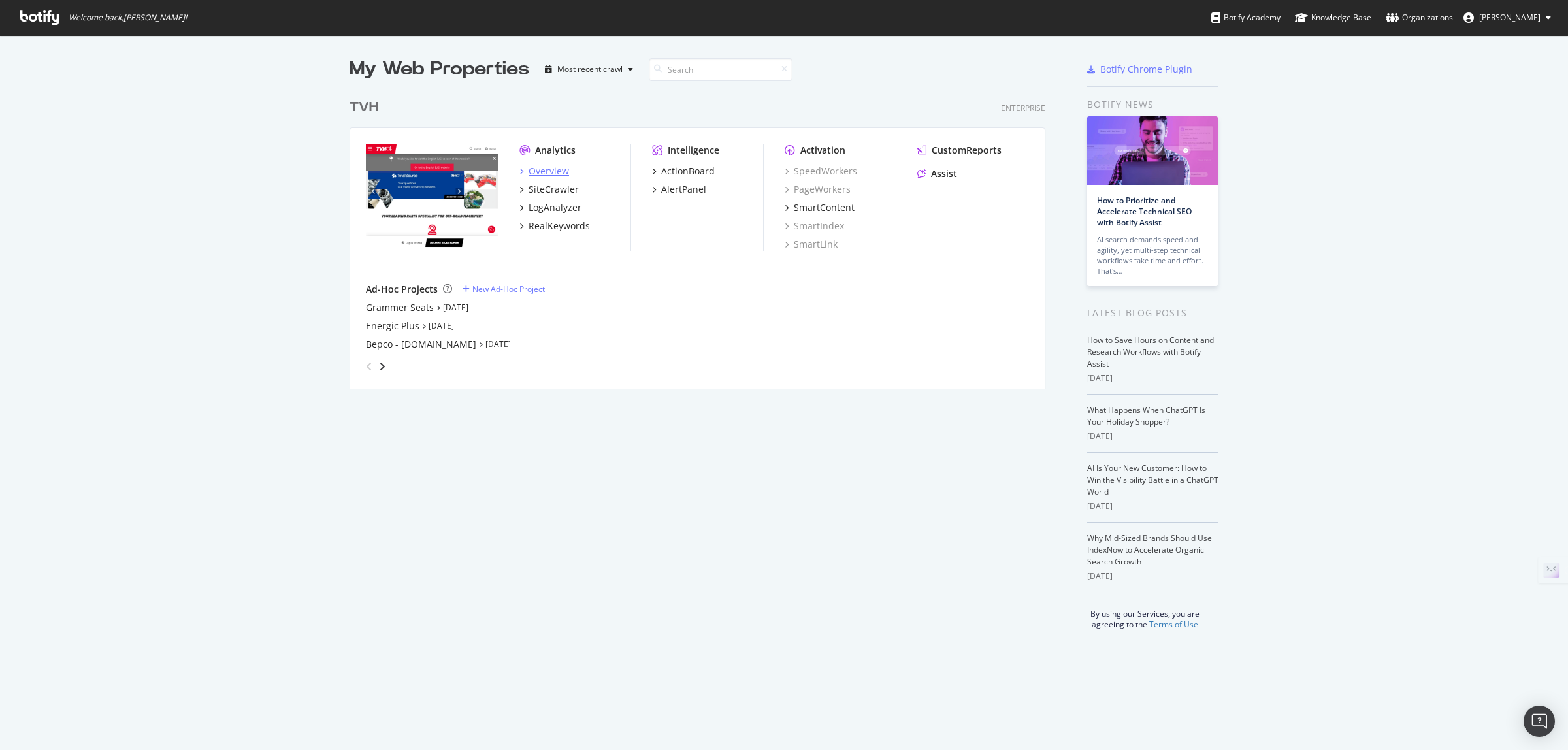
click at [551, 165] on div "Overview" at bounding box center [549, 171] width 41 height 13
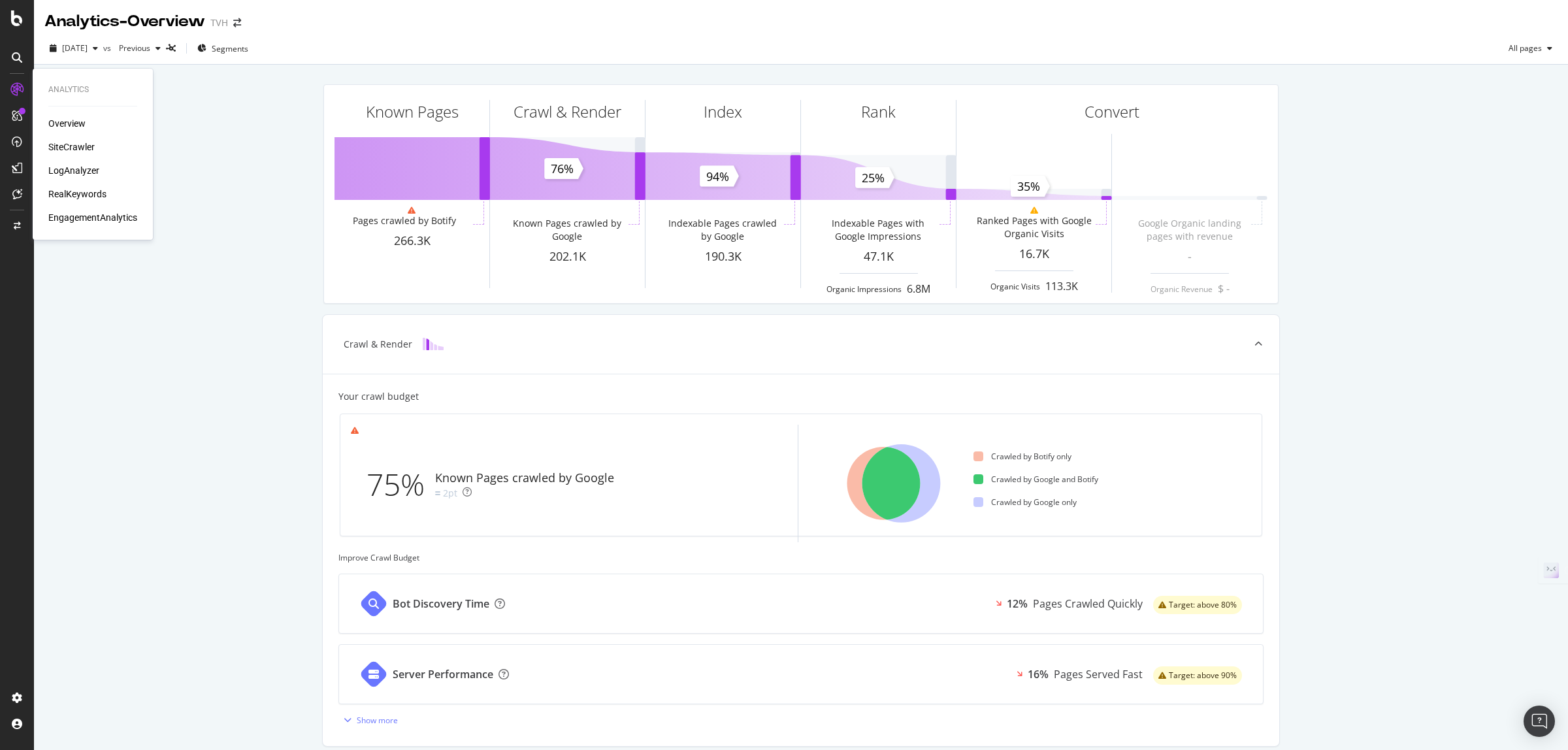
click at [78, 125] on div "Overview" at bounding box center [66, 124] width 37 height 13
click at [80, 145] on div "SiteCrawler" at bounding box center [71, 147] width 46 height 13
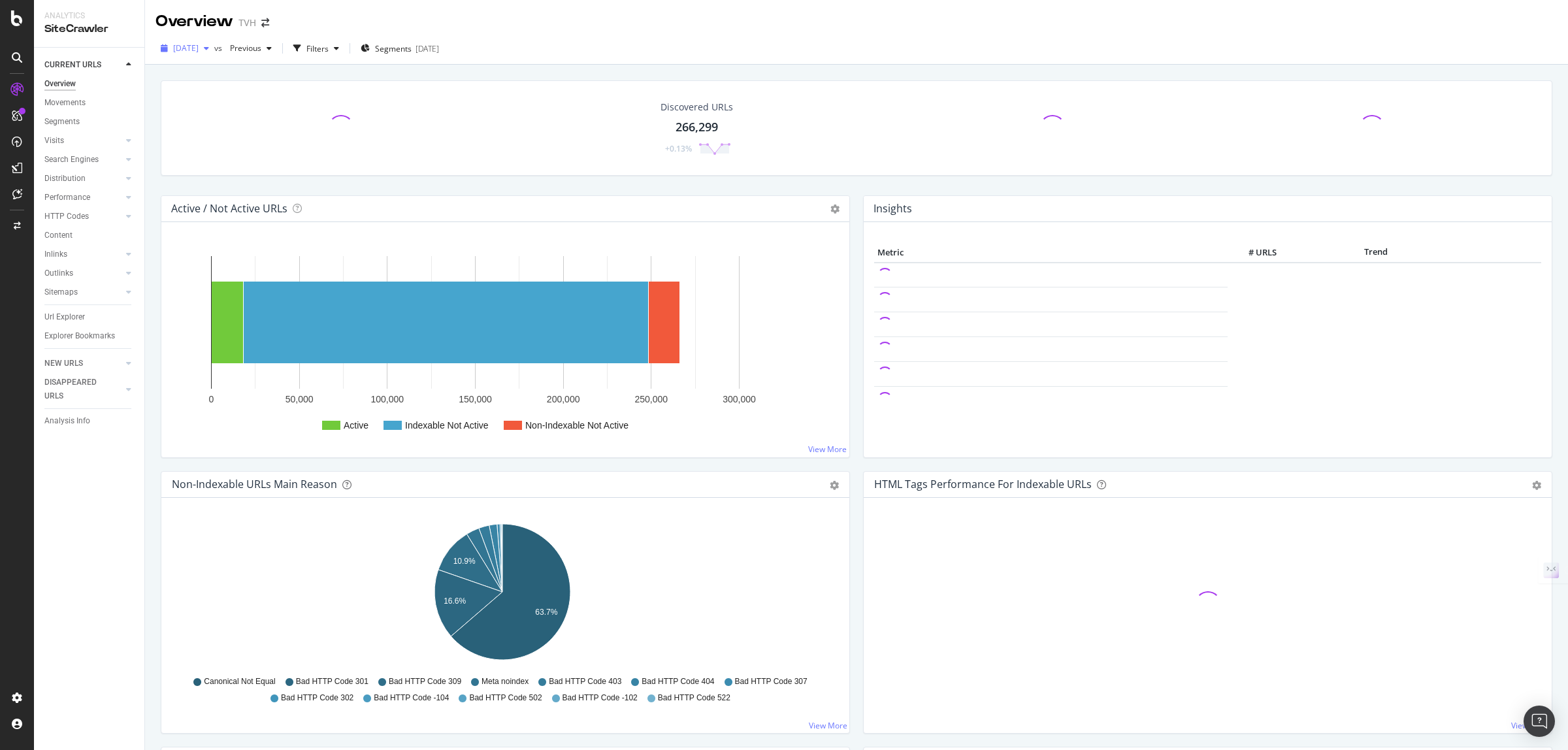
click at [215, 50] on div "button" at bounding box center [206, 48] width 15 height 8
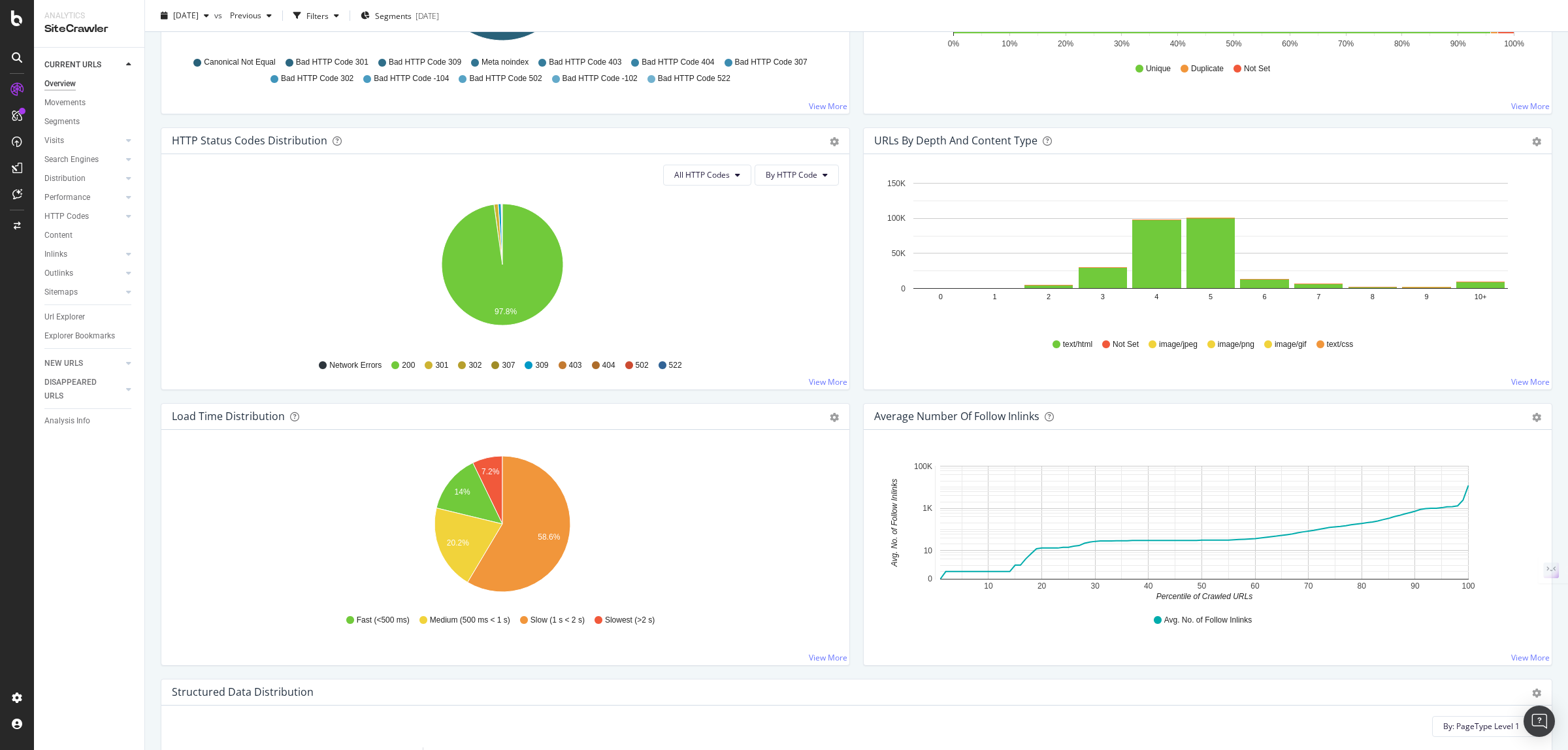
scroll to position [898, 0]
